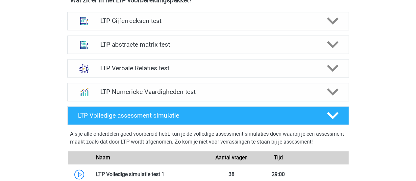
scroll to position [434, 0]
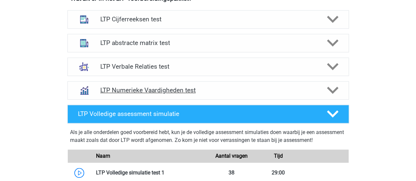
click at [197, 92] on h4 "LTP Numerieke Vaardigheden test" at bounding box center [207, 90] width 215 height 8
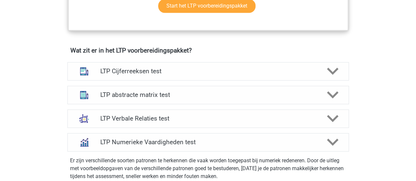
scroll to position [382, 0]
click at [180, 123] on div "LTP Verbale Relaties test" at bounding box center [207, 119] width 281 height 18
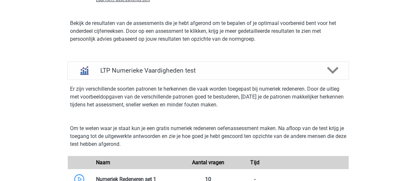
scroll to position [913, 0]
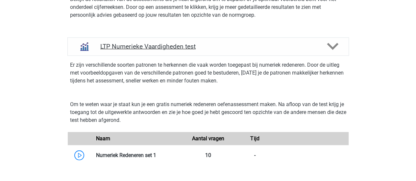
click at [204, 47] on h4 "LTP Numerieke Vaardigheden test" at bounding box center [207, 47] width 215 height 8
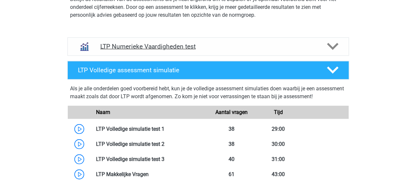
click at [204, 47] on h4 "LTP Numerieke Vaardigheden test" at bounding box center [207, 47] width 215 height 8
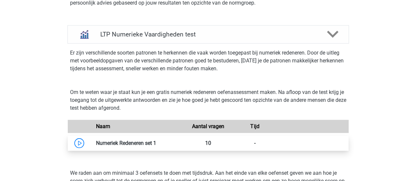
scroll to position [926, 0]
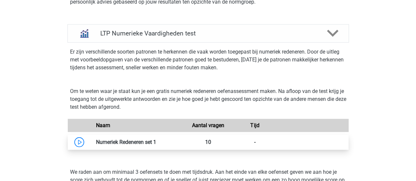
click at [156, 139] on link at bounding box center [156, 142] width 0 height 6
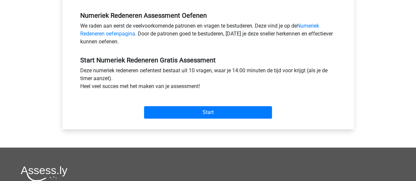
scroll to position [201, 0]
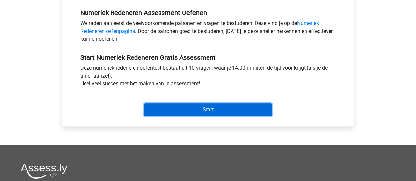
click at [172, 104] on input "Start" at bounding box center [208, 110] width 128 height 12
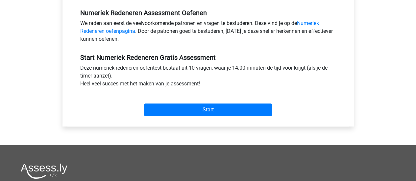
click at [205, 116] on div "Start" at bounding box center [208, 104] width 266 height 28
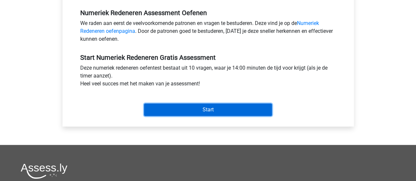
click at [204, 111] on input "Start" at bounding box center [208, 110] width 128 height 12
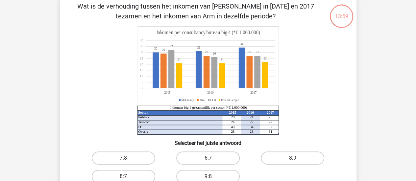
scroll to position [34, 0]
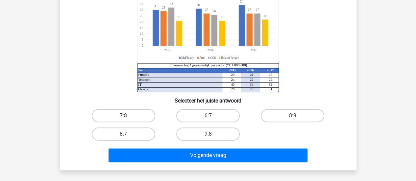
scroll to position [77, 0]
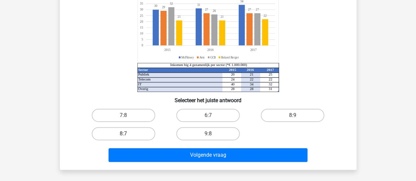
click at [143, 135] on label "8:7" at bounding box center [123, 133] width 63 height 13
click at [128, 135] on input "8:7" at bounding box center [125, 136] width 4 height 4
radio input "true"
click at [169, 162] on div "Volgende vraag" at bounding box center [208, 156] width 254 height 16
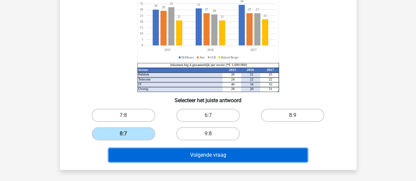
click at [166, 157] on button "Volgende vraag" at bounding box center [207, 155] width 199 height 14
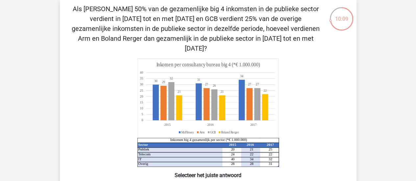
scroll to position [31, 0]
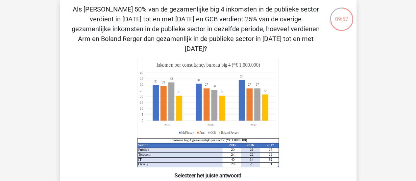
click at [299, 74] on icon "Sector 2015 2016 2017 Publiek 20 21 25 Telecom 24 22 22 IT 40 34 32 Overig 28 2…" at bounding box center [208, 113] width 265 height 108
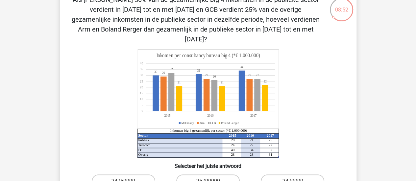
scroll to position [99, 0]
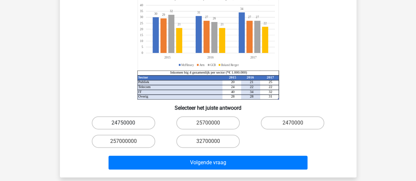
click at [142, 116] on label "24750000" at bounding box center [123, 122] width 63 height 13
click at [128, 123] on input "24750000" at bounding box center [125, 125] width 4 height 4
radio input "true"
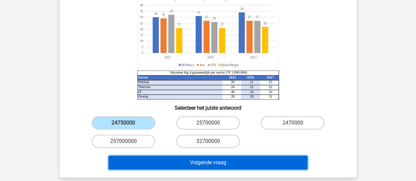
click at [169, 156] on button "Volgende vraag" at bounding box center [207, 163] width 199 height 14
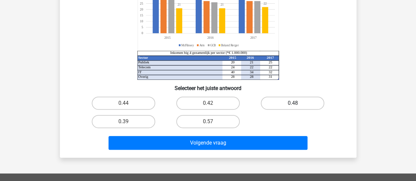
click at [291, 102] on label "0.48" at bounding box center [292, 103] width 63 height 13
click at [293, 103] on input "0.48" at bounding box center [295, 105] width 4 height 4
radio input "true"
click at [235, 150] on div "Volgende vraag" at bounding box center [208, 144] width 254 height 16
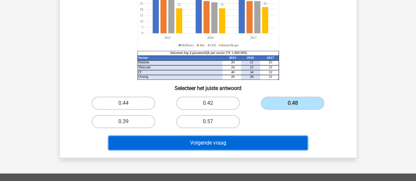
click at [239, 145] on button "Volgende vraag" at bounding box center [207, 143] width 199 height 14
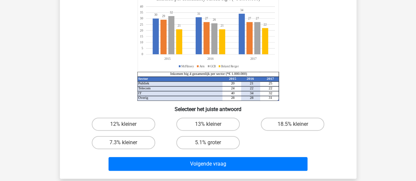
scroll to position [70, 0]
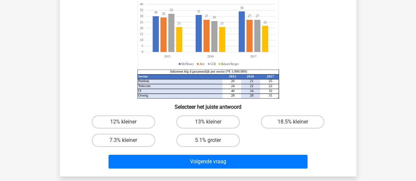
drag, startPoint x: 212, startPoint y: 145, endPoint x: 269, endPoint y: 143, distance: 56.2
click at [269, 143] on div "12% kleiner 13% kleiner 18.5% kleiner 7.3% kleiner 5.1% groter" at bounding box center [208, 131] width 254 height 37
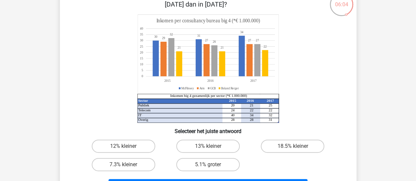
scroll to position [70, 0]
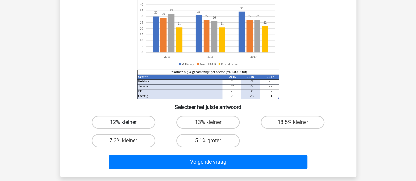
click at [137, 119] on label "12% kleiner" at bounding box center [123, 122] width 63 height 13
click at [128, 122] on input "12% kleiner" at bounding box center [125, 124] width 4 height 4
radio input "true"
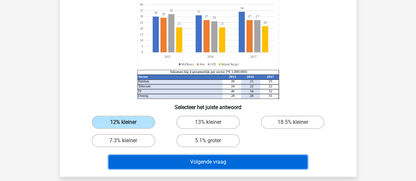
click at [166, 161] on button "Volgende vraag" at bounding box center [207, 162] width 199 height 14
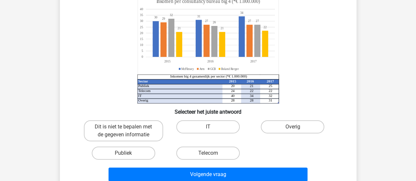
scroll to position [65, 0]
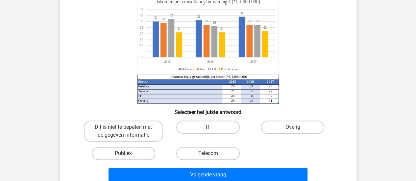
click at [139, 153] on label "Publiek" at bounding box center [123, 153] width 63 height 13
click at [128, 154] on input "Publiek" at bounding box center [125, 156] width 4 height 4
radio input "true"
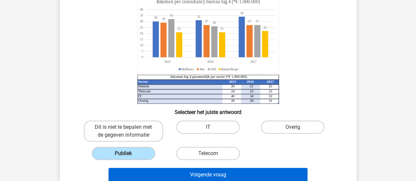
scroll to position [80, 0]
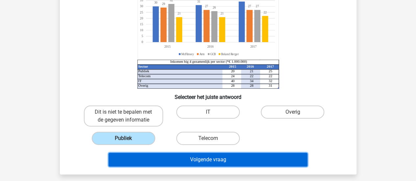
click at [176, 164] on button "Volgende vraag" at bounding box center [207, 160] width 199 height 14
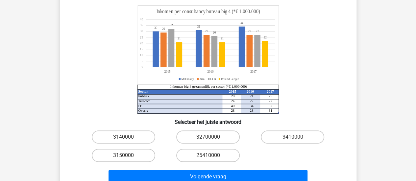
scroll to position [65, 0]
click at [294, 143] on label "3410000" at bounding box center [292, 136] width 63 height 13
click at [294, 141] on input "3410000" at bounding box center [295, 139] width 4 height 4
radio input "true"
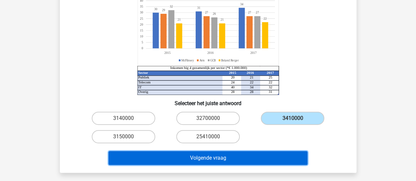
click at [249, 159] on button "Volgende vraag" at bounding box center [207, 158] width 199 height 14
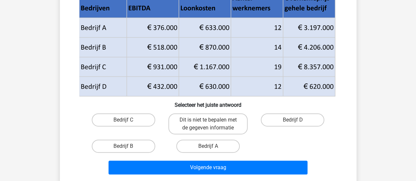
scroll to position [73, 0]
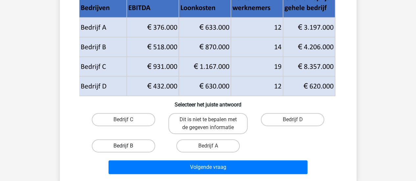
click at [139, 144] on label "Bedrijf B" at bounding box center [123, 145] width 63 height 13
click at [128, 146] on input "Bedrijf B" at bounding box center [125, 148] width 4 height 4
radio input "true"
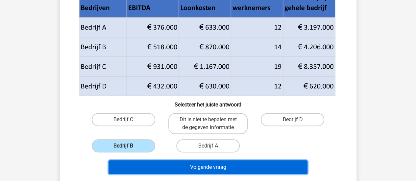
click at [158, 161] on button "Volgende vraag" at bounding box center [207, 167] width 199 height 14
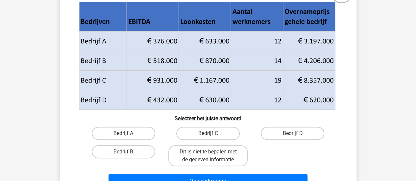
scroll to position [59, 0]
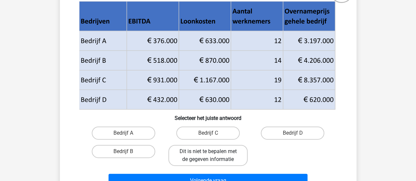
click at [194, 152] on label "Dit is niet te bepalen met de gegeven informatie" at bounding box center [207, 155] width 79 height 21
click at [208, 152] on input "Dit is niet te bepalen met de gegeven informatie" at bounding box center [210, 154] width 4 height 4
radio input "true"
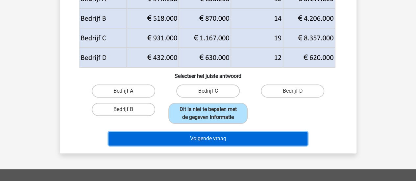
click at [269, 138] on button "Volgende vraag" at bounding box center [207, 139] width 199 height 14
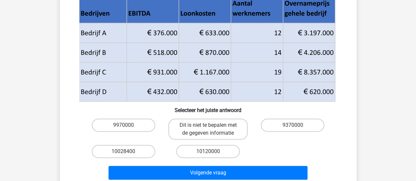
scroll to position [86, 0]
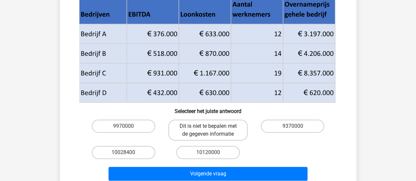
click at [224, 137] on label "Dit is niet te bepalen met de gegeven informatie" at bounding box center [207, 130] width 79 height 21
click at [212, 131] on input "Dit is niet te bepalen met de gegeven informatie" at bounding box center [210, 128] width 4 height 4
radio input "true"
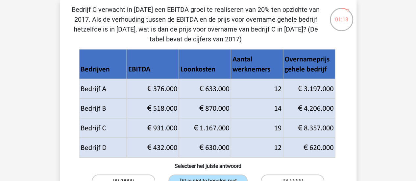
scroll to position [77, 0]
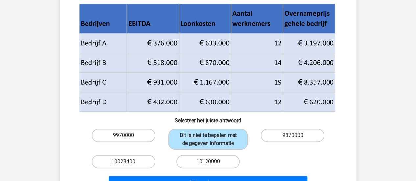
click at [144, 162] on label "10028400" at bounding box center [123, 161] width 63 height 13
click at [128, 162] on input "10028400" at bounding box center [125, 164] width 4 height 4
radio input "true"
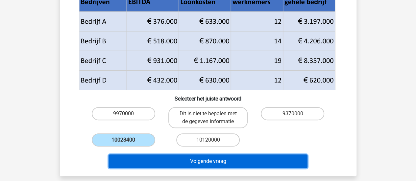
click at [156, 158] on button "Volgende vraag" at bounding box center [207, 162] width 199 height 14
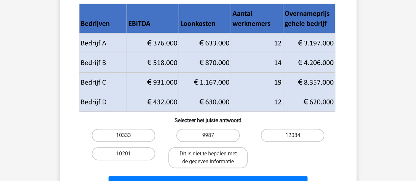
scroll to position [68, 0]
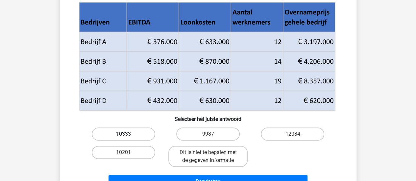
click at [141, 132] on label "10333" at bounding box center [123, 134] width 63 height 13
click at [128, 134] on input "10333" at bounding box center [125, 136] width 4 height 4
radio input "true"
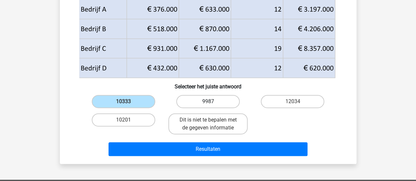
scroll to position [102, 0]
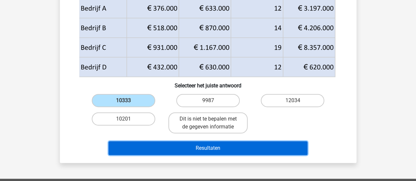
click at [209, 152] on button "Resultaten" at bounding box center [207, 148] width 199 height 14
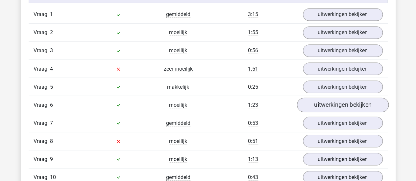
scroll to position [559, 0]
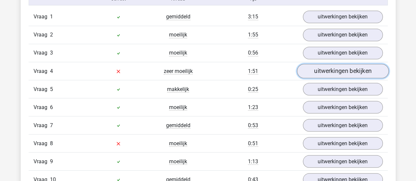
click at [319, 70] on link "uitwerkingen bekijken" at bounding box center [343, 71] width 92 height 14
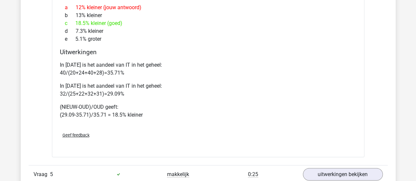
scroll to position [795, 0]
